Goal: Obtain resource: Obtain resource

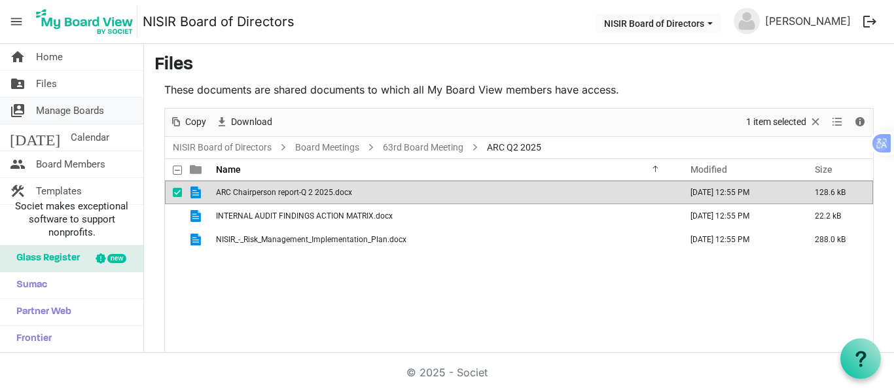
scroll to position [49, 0]
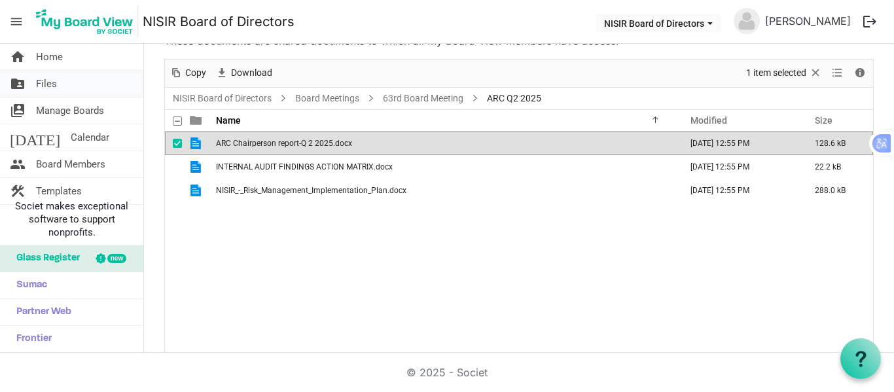
click at [54, 85] on span "Files" at bounding box center [46, 84] width 21 height 26
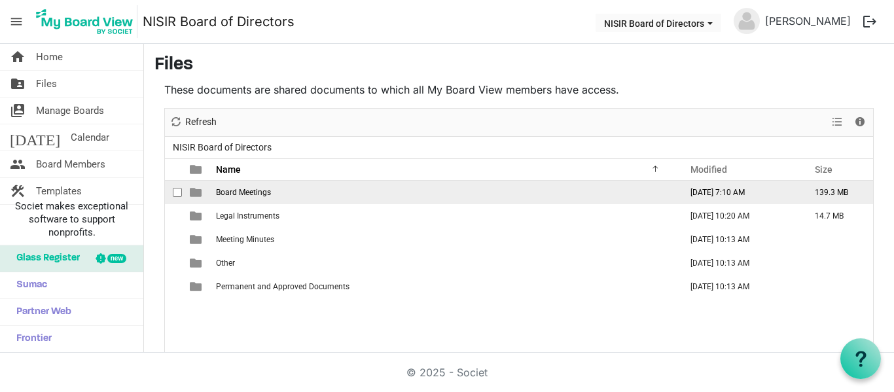
click at [245, 192] on span "Board Meetings" at bounding box center [243, 192] width 55 height 9
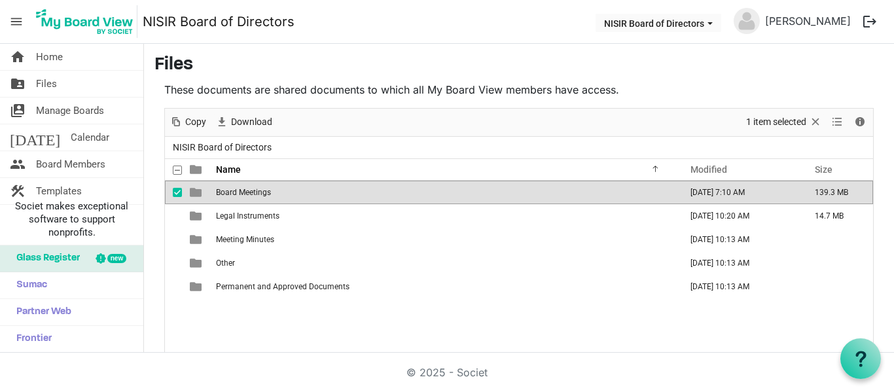
click at [245, 192] on span "Board Meetings" at bounding box center [243, 192] width 55 height 9
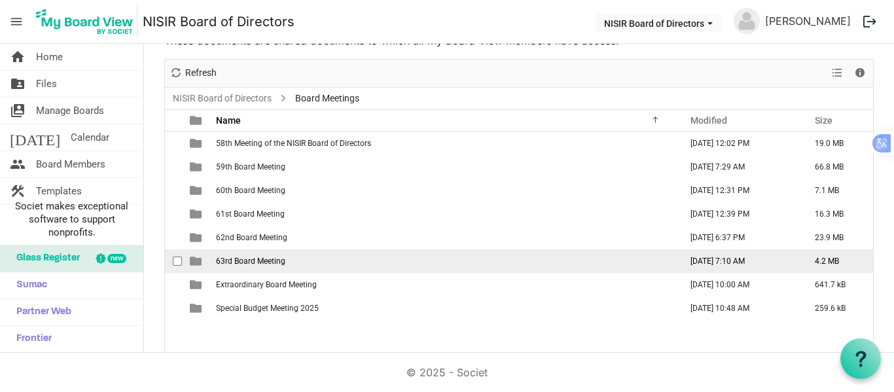
click at [252, 259] on span "63rd Board Meeting" at bounding box center [250, 261] width 69 height 9
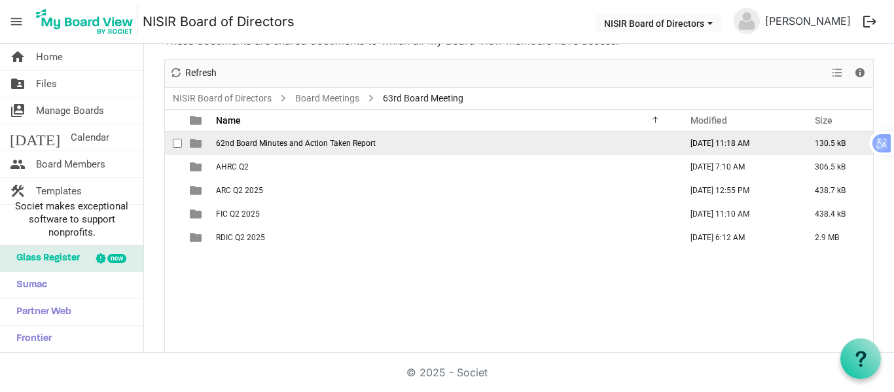
click at [251, 143] on span "62nd Board Minutes and Action Taken Report" at bounding box center [296, 143] width 160 height 9
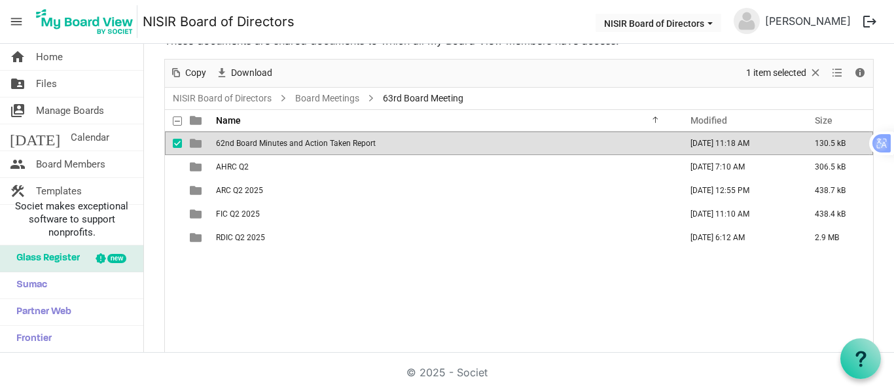
click at [251, 143] on span "62nd Board Minutes and Action Taken Report" at bounding box center [296, 143] width 160 height 9
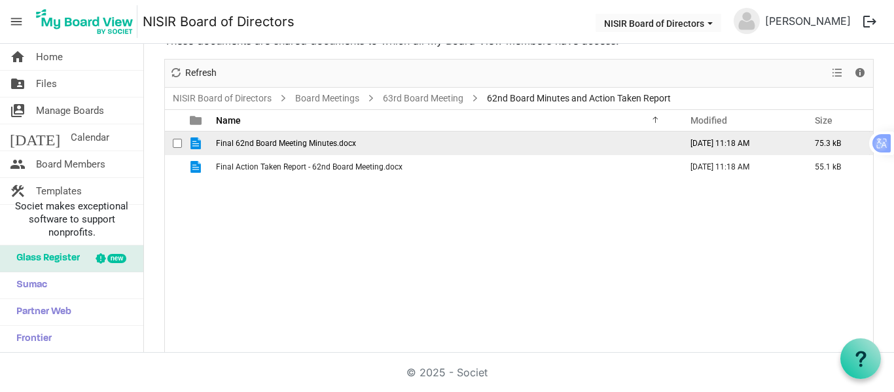
click at [312, 139] on span "Final 62nd Board Meeting Minutes.docx" at bounding box center [286, 143] width 140 height 9
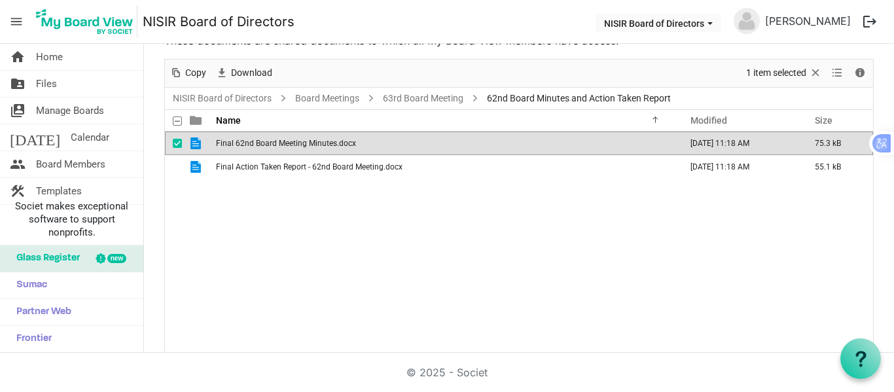
click at [312, 139] on span "Final 62nd Board Meeting Minutes.docx" at bounding box center [286, 143] width 140 height 9
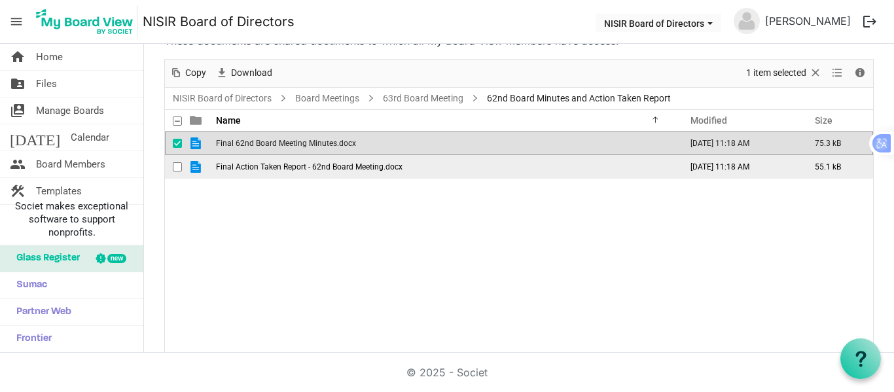
click at [236, 166] on span "Final Action Taken Report - 62nd Board Meeting.docx" at bounding box center [309, 166] width 187 height 9
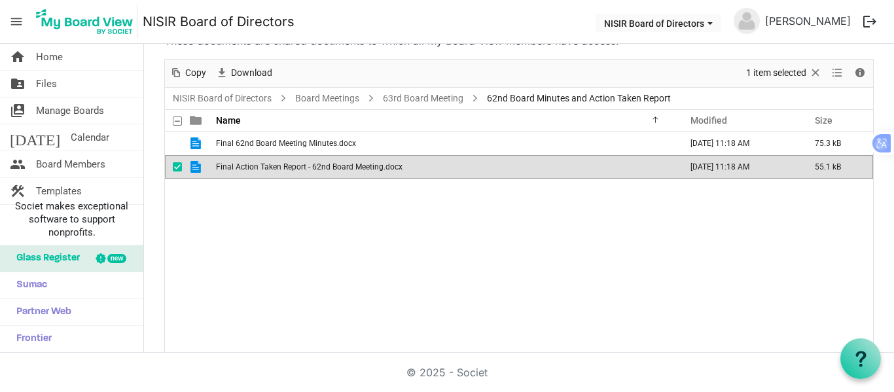
click at [236, 166] on span "Final Action Taken Report - 62nd Board Meeting.docx" at bounding box center [309, 166] width 187 height 9
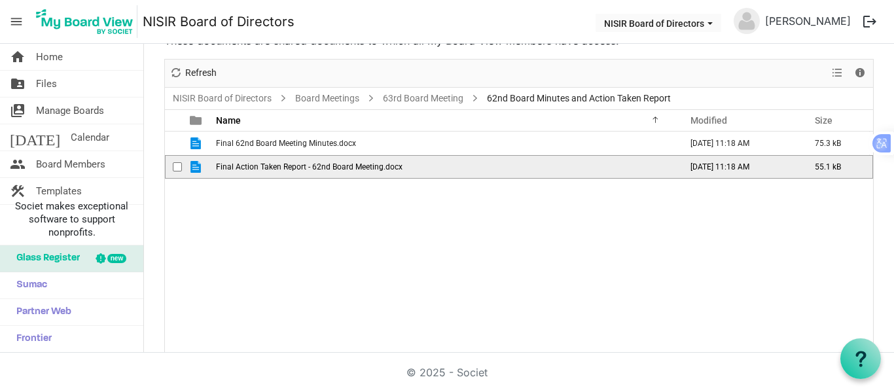
click at [236, 166] on span "Final Action Taken Report - 62nd Board Meeting.docx" at bounding box center [309, 166] width 187 height 9
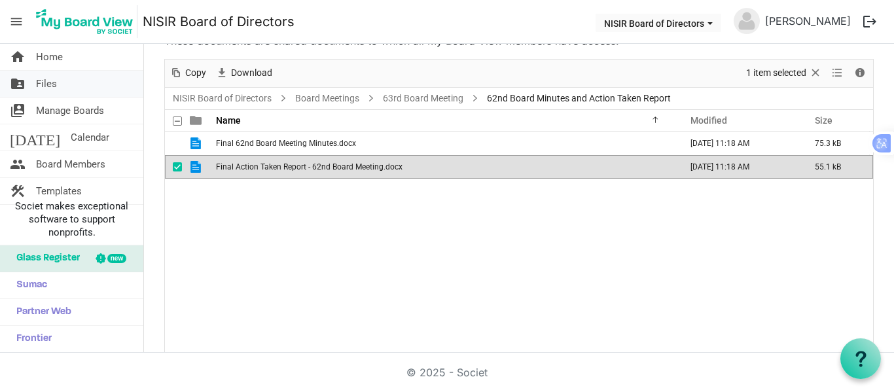
click at [75, 86] on link "folder_shared Files" at bounding box center [71, 84] width 143 height 26
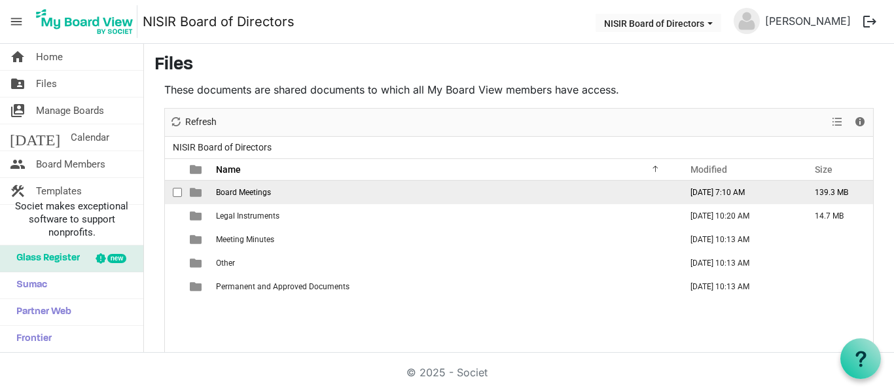
click at [226, 191] on span "Board Meetings" at bounding box center [243, 192] width 55 height 9
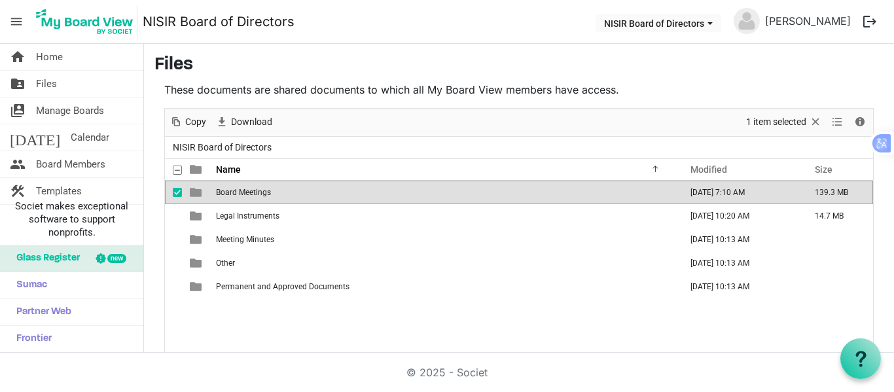
click at [226, 192] on span "Board Meetings" at bounding box center [243, 192] width 55 height 9
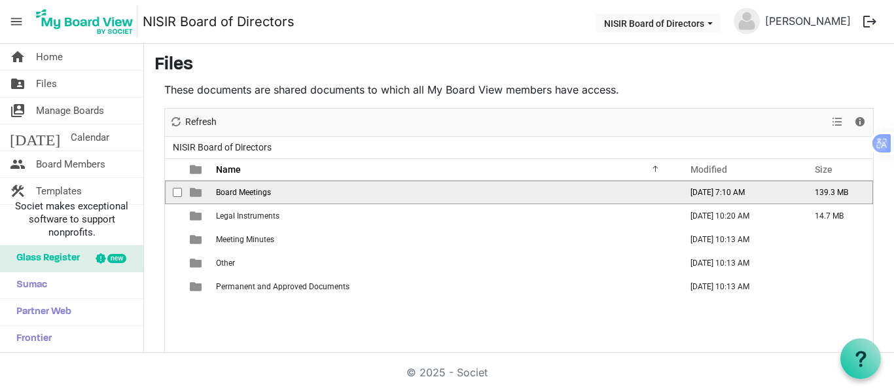
click at [226, 192] on span "Board Meetings" at bounding box center [243, 192] width 55 height 9
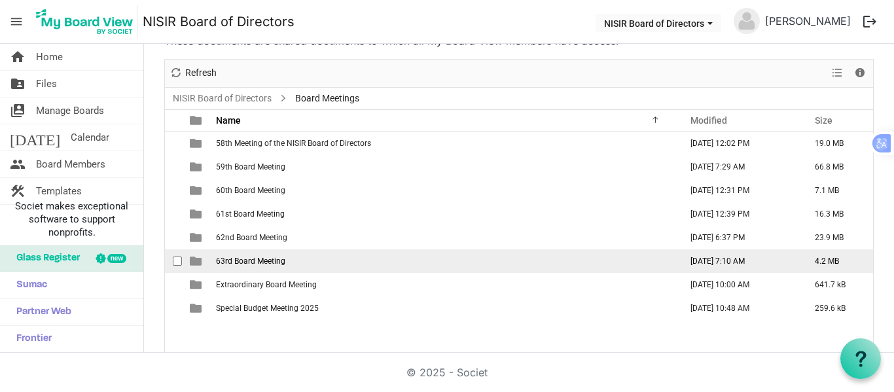
click at [250, 258] on span "63rd Board Meeting" at bounding box center [250, 261] width 69 height 9
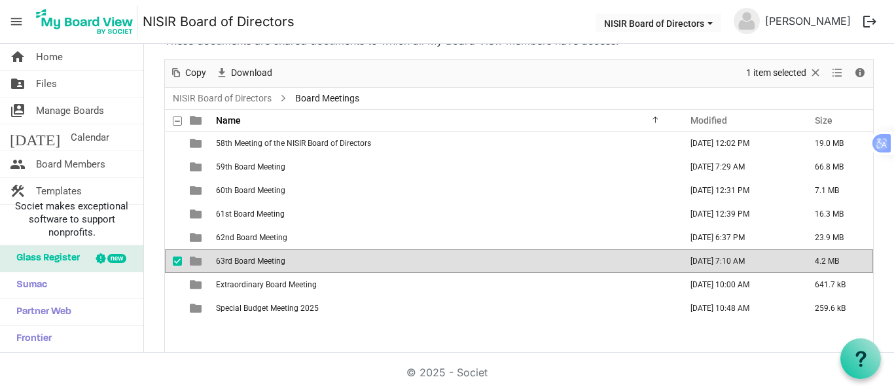
click at [250, 258] on span "63rd Board Meeting" at bounding box center [250, 261] width 69 height 9
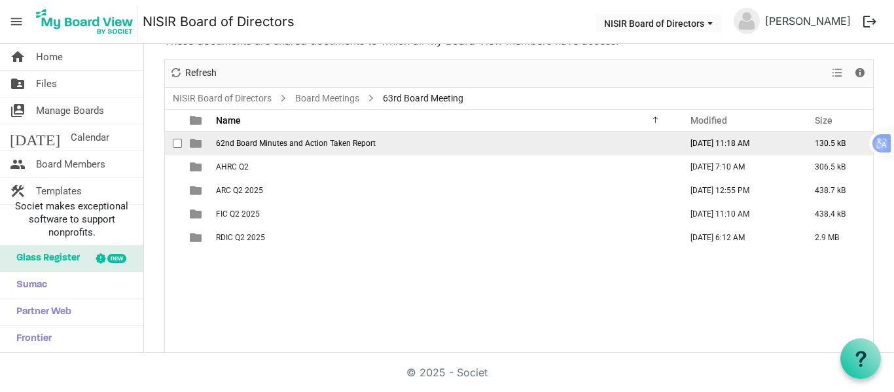
click at [266, 141] on span "62nd Board Minutes and Action Taken Report" at bounding box center [296, 143] width 160 height 9
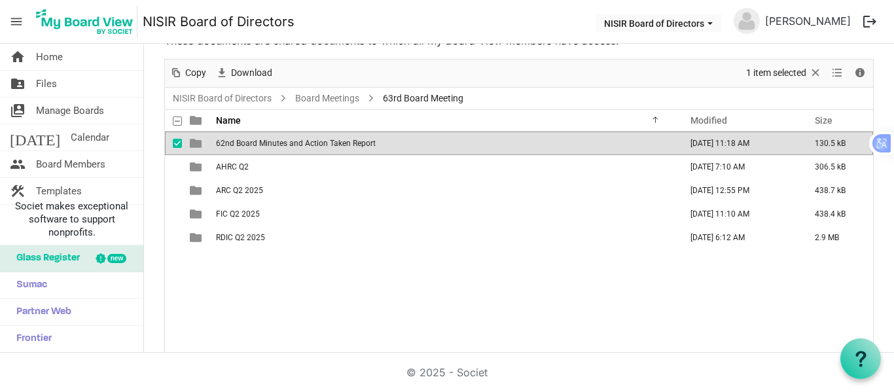
click at [266, 141] on span "62nd Board Minutes and Action Taken Report" at bounding box center [296, 143] width 160 height 9
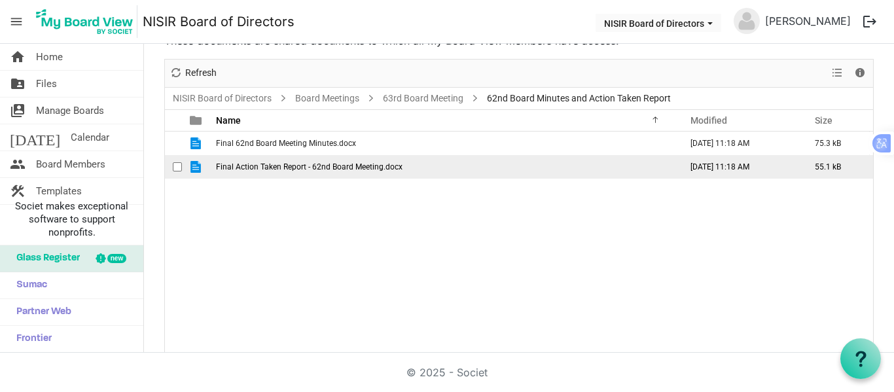
click at [297, 165] on span "Final Action Taken Report - 62nd Board Meeting.docx" at bounding box center [309, 166] width 187 height 9
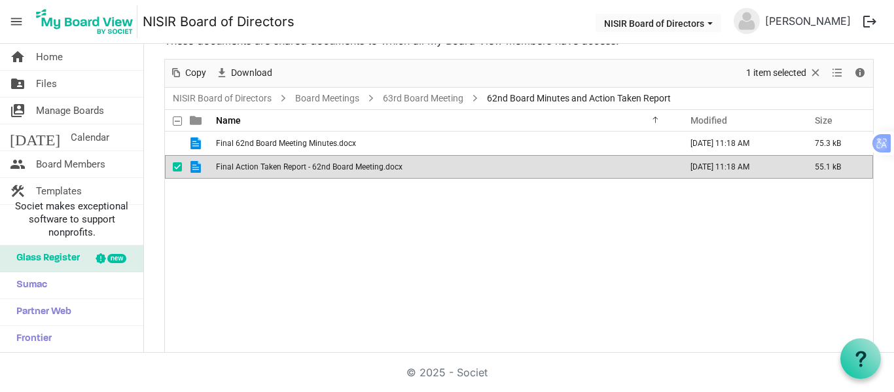
click at [297, 165] on span "Final Action Taken Report - 62nd Board Meeting.docx" at bounding box center [309, 166] width 187 height 9
